Goal: Check status: Check status

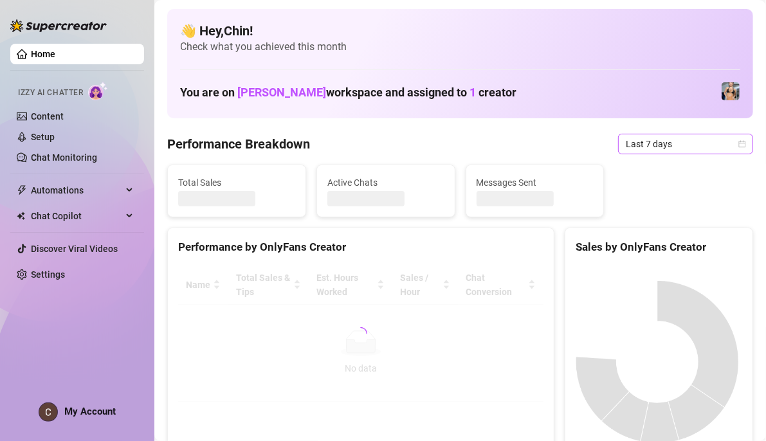
click at [739, 143] on icon "calendar" at bounding box center [742, 143] width 7 height 7
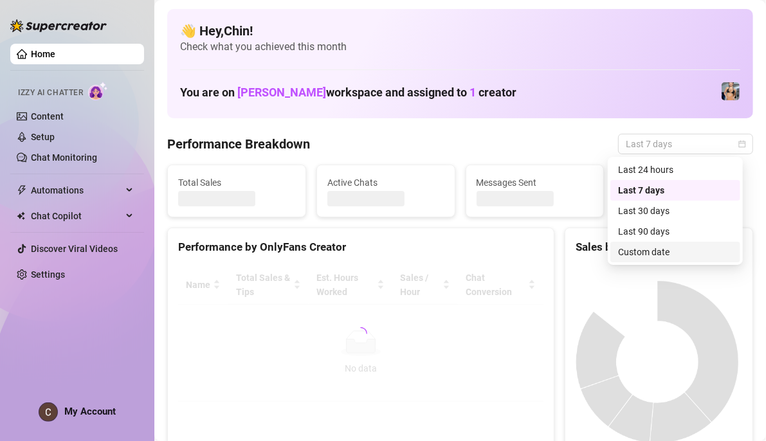
click at [666, 253] on div "Custom date" at bounding box center [675, 252] width 114 height 14
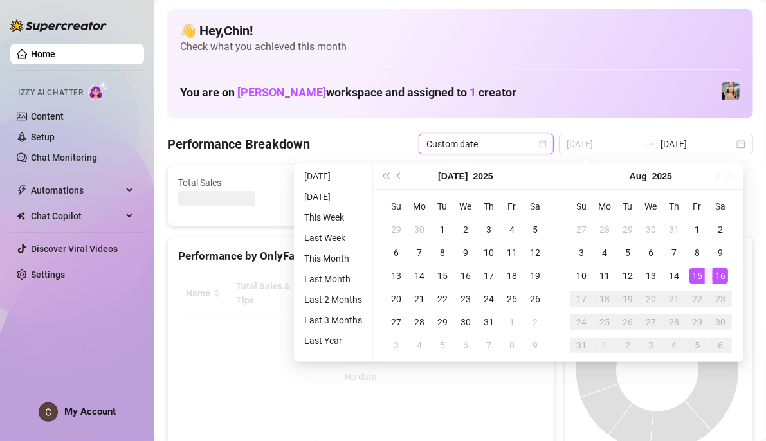
click at [703, 277] on div "15" at bounding box center [696, 275] width 15 height 15
click at [719, 277] on div "16" at bounding box center [720, 275] width 15 height 15
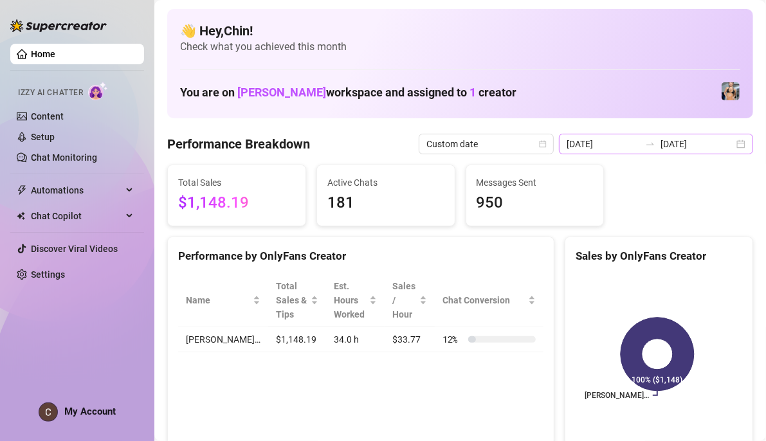
click at [736, 140] on div "[DATE] [DATE]" at bounding box center [656, 144] width 194 height 21
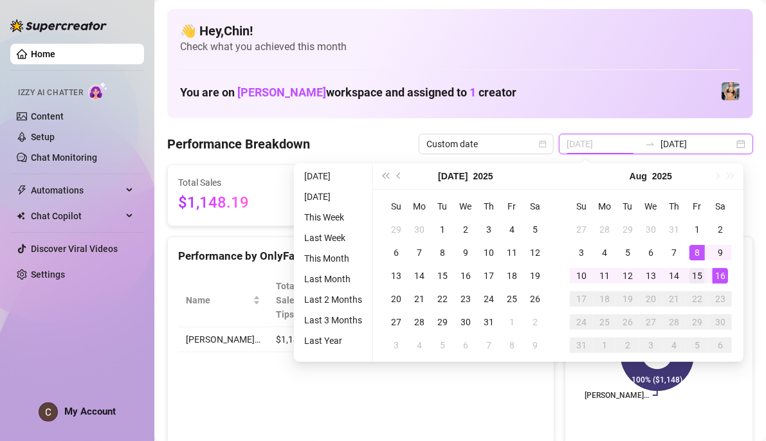
type input "[DATE]"
click at [704, 274] on div "15" at bounding box center [696, 275] width 15 height 15
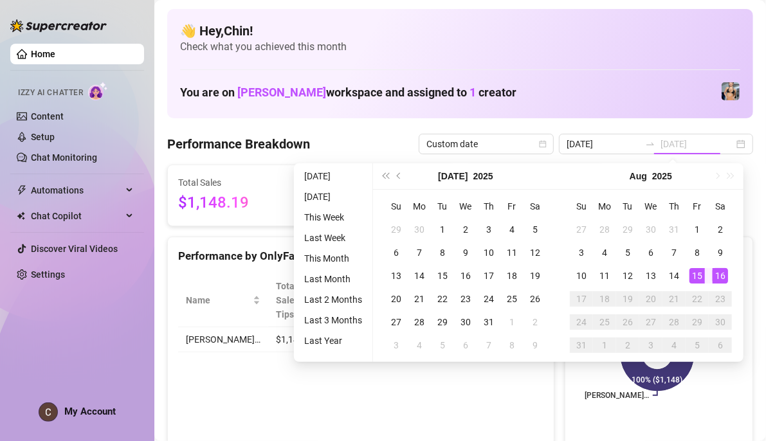
click at [719, 275] on div "16" at bounding box center [720, 275] width 15 height 15
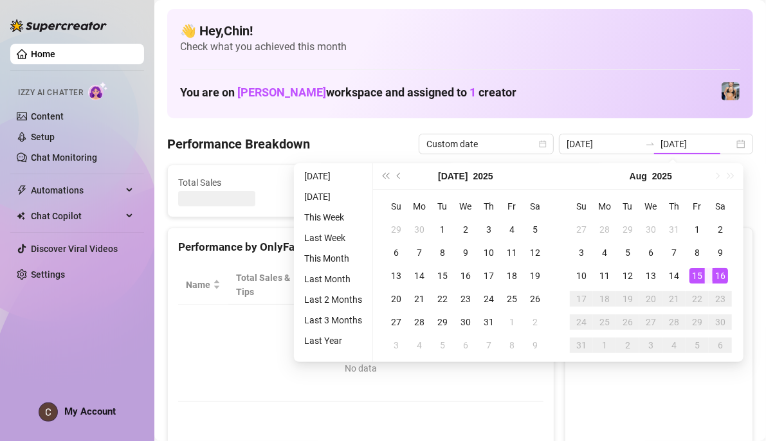
type input "[DATE]"
